Goal: Navigation & Orientation: Find specific page/section

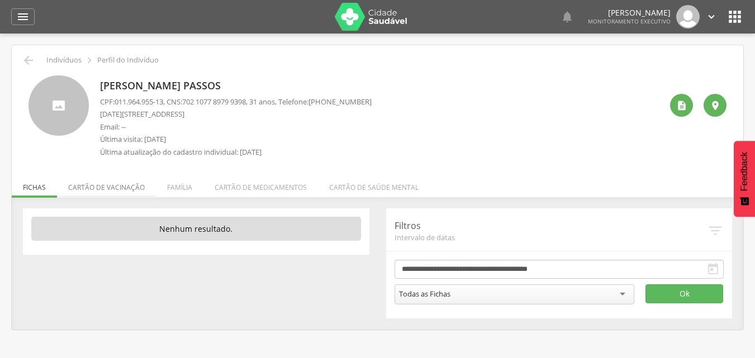
click at [110, 192] on li "Cartão de vacinação" at bounding box center [106, 185] width 99 height 26
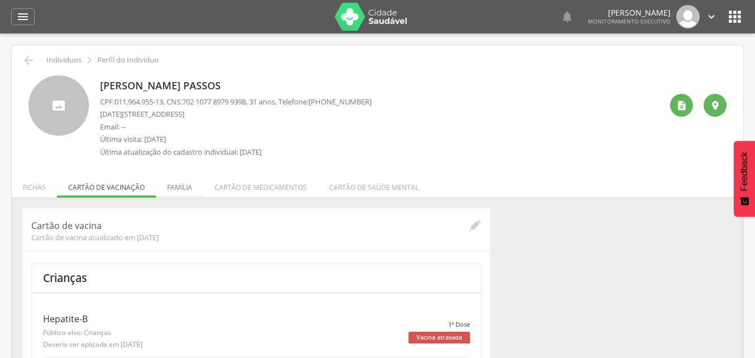
click at [181, 187] on li "Família" at bounding box center [180, 185] width 48 height 26
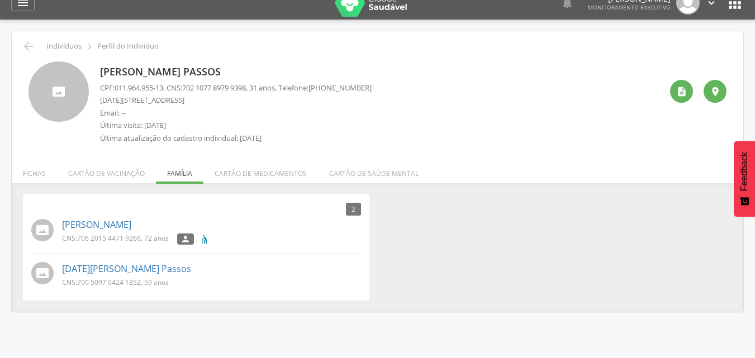
scroll to position [34, 0]
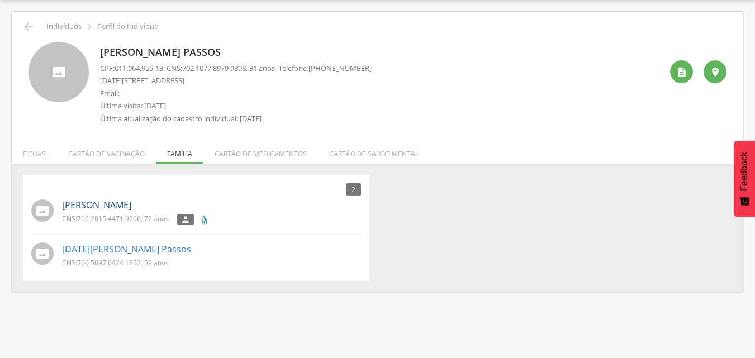
click at [131, 207] on link "[PERSON_NAME]" at bounding box center [96, 205] width 69 height 13
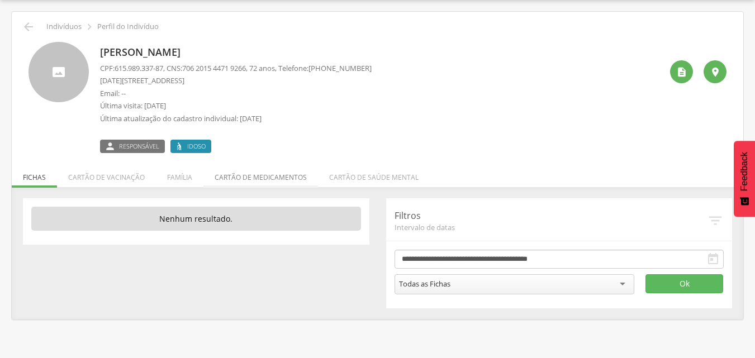
click at [258, 179] on li "Cartão de medicamentos" at bounding box center [260, 175] width 115 height 26
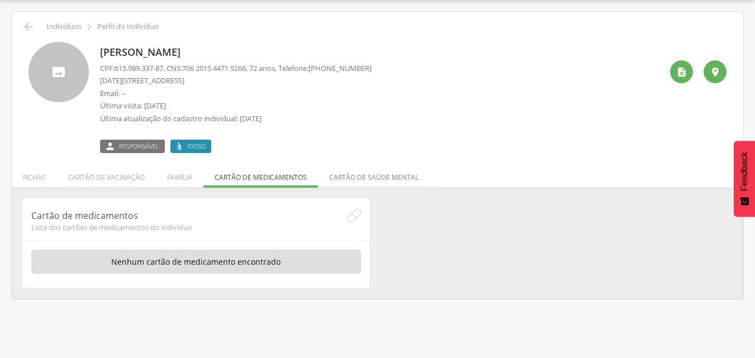
click at [358, 178] on li "Cartão de saúde mental" at bounding box center [374, 175] width 112 height 26
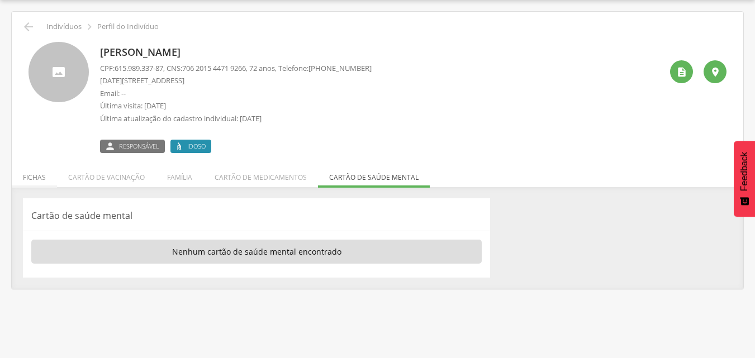
click at [26, 173] on li "Fichas" at bounding box center [34, 175] width 45 height 26
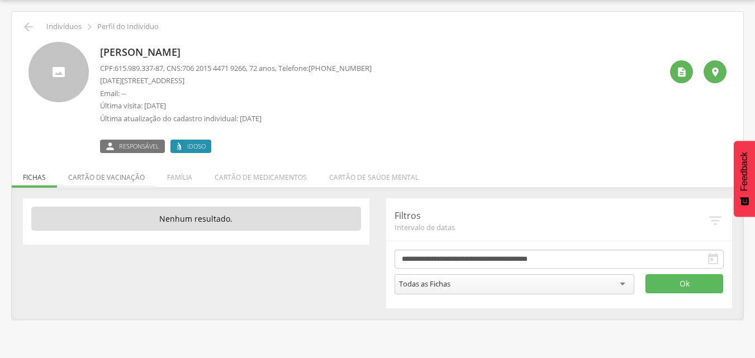
click at [91, 178] on li "Cartão de vacinação" at bounding box center [106, 175] width 99 height 26
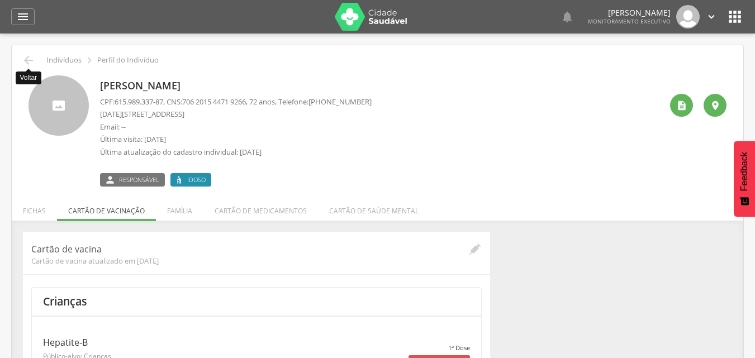
click at [25, 54] on icon "" at bounding box center [28, 60] width 13 height 13
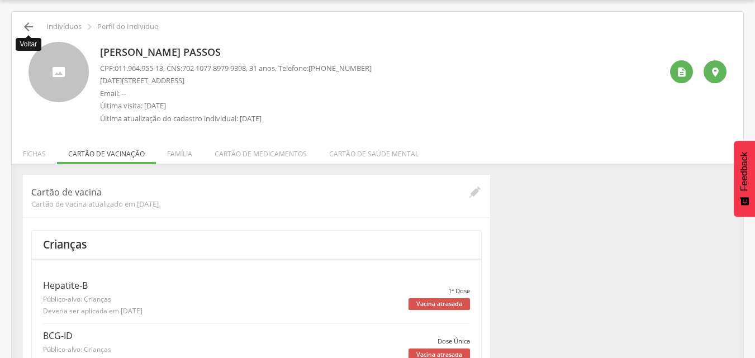
click at [27, 27] on icon "" at bounding box center [28, 26] width 13 height 13
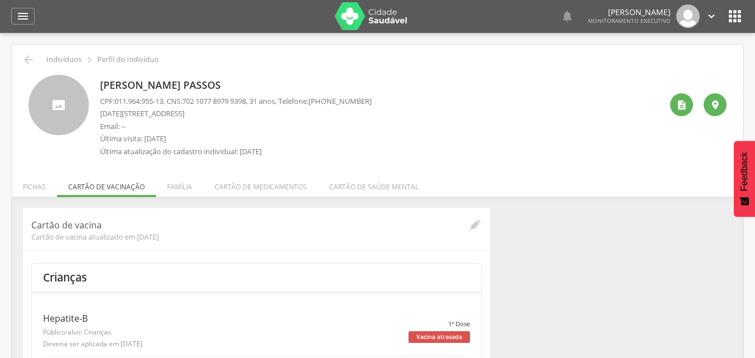
scroll to position [0, 0]
click at [738, 23] on icon "" at bounding box center [735, 17] width 18 height 18
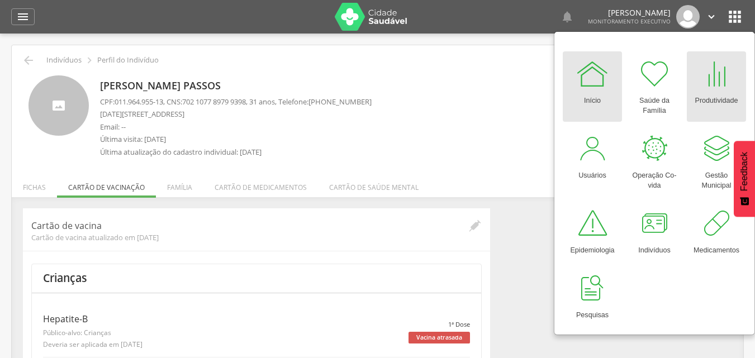
click at [722, 83] on div at bounding box center [717, 74] width 34 height 34
